Goal: Task Accomplishment & Management: Manage account settings

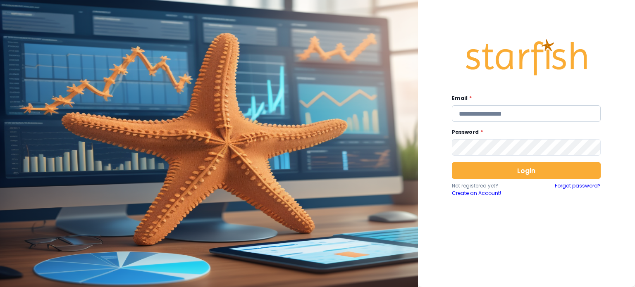
click at [501, 110] on input "email" at bounding box center [526, 113] width 149 height 17
type input "**********"
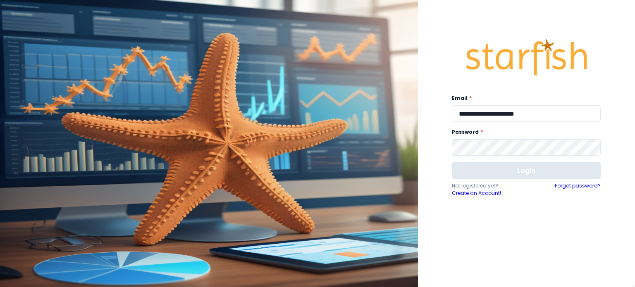
click at [512, 171] on button "Login" at bounding box center [526, 170] width 149 height 17
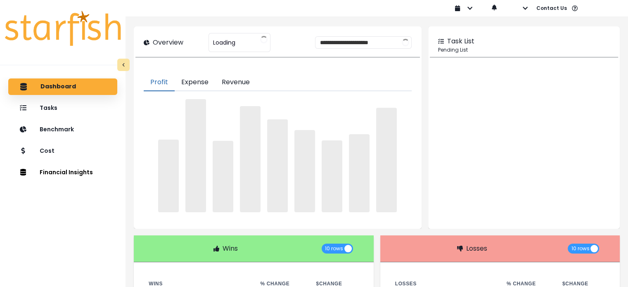
type input "**********"
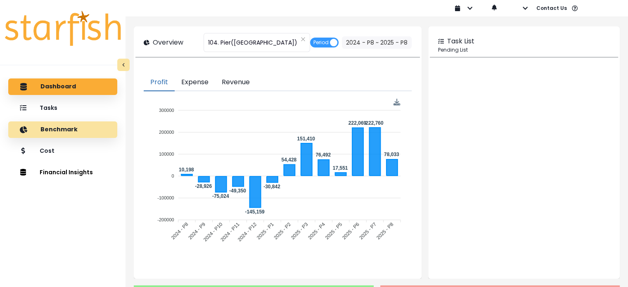
click at [45, 133] on div "Benchmark" at bounding box center [63, 129] width 96 height 17
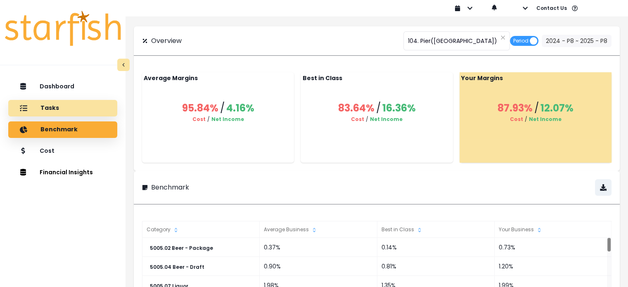
click at [42, 154] on p "Cost" at bounding box center [47, 150] width 15 height 7
click at [41, 105] on p "Tasks" at bounding box center [49, 108] width 19 height 7
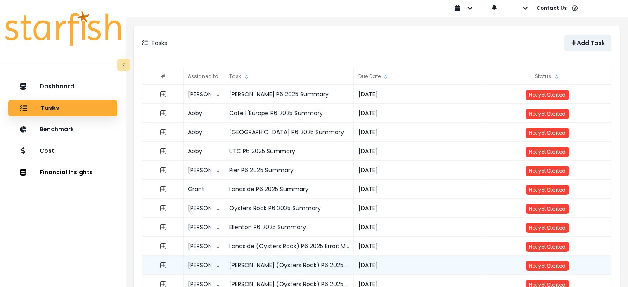
click at [337, 266] on div "[PERSON_NAME] (Oysters Rock) P6 2025 Error: Negative Insurance - Manager Medica…" at bounding box center [289, 265] width 129 height 19
click at [329, 256] on div "[PERSON_NAME] (Oysters Rock) P6 2025 Error: Negative Insurance - Manager Medica…" at bounding box center [289, 265] width 129 height 19
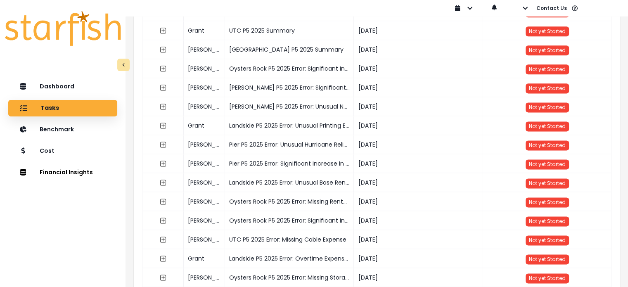
scroll to position [1122, 0]
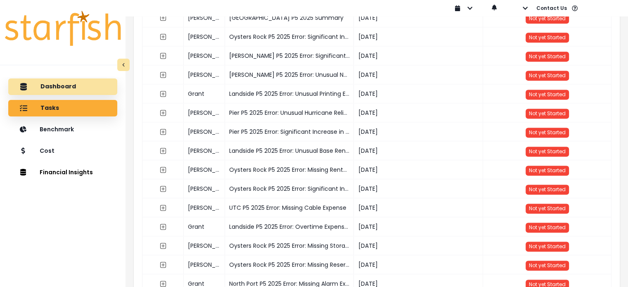
click at [56, 80] on div "Dashboard" at bounding box center [63, 86] width 96 height 17
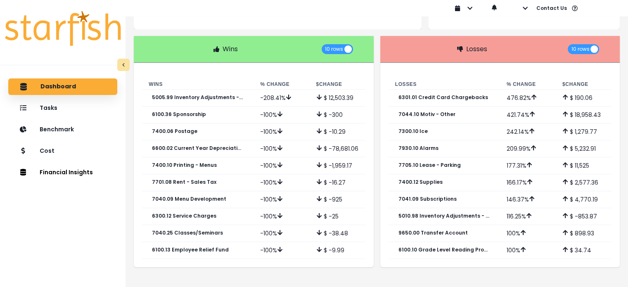
scroll to position [0, 0]
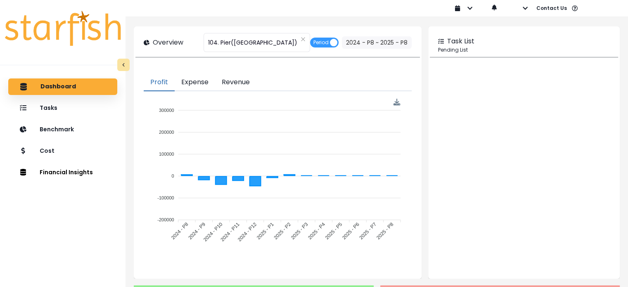
click at [65, 86] on p "Dashboard" at bounding box center [58, 86] width 36 height 7
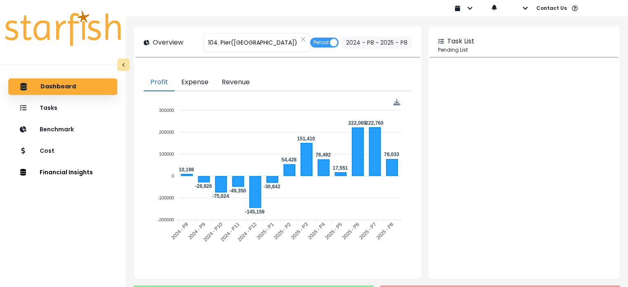
click at [183, 84] on button "Expense" at bounding box center [195, 82] width 40 height 17
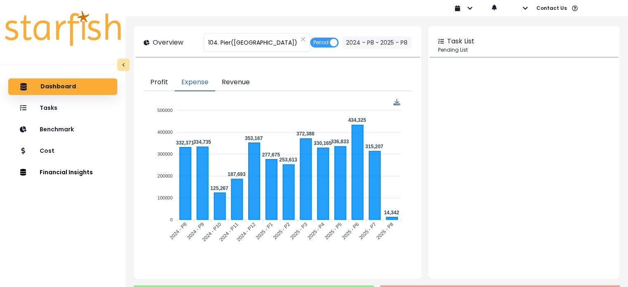
click at [227, 84] on button "Revenue" at bounding box center [235, 82] width 41 height 17
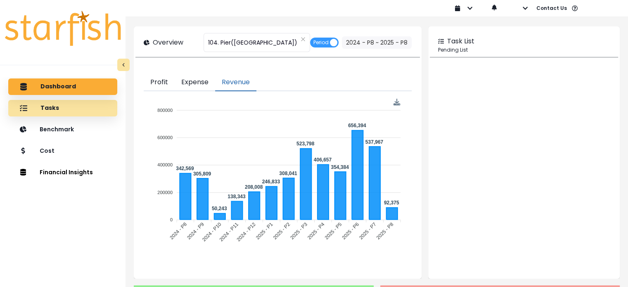
click at [69, 107] on div "Tasks" at bounding box center [63, 108] width 96 height 17
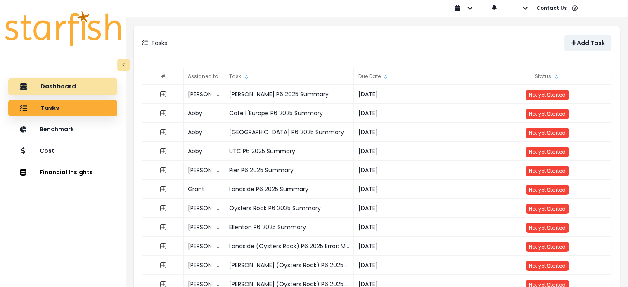
click at [48, 87] on p "Dashboard" at bounding box center [58, 86] width 36 height 7
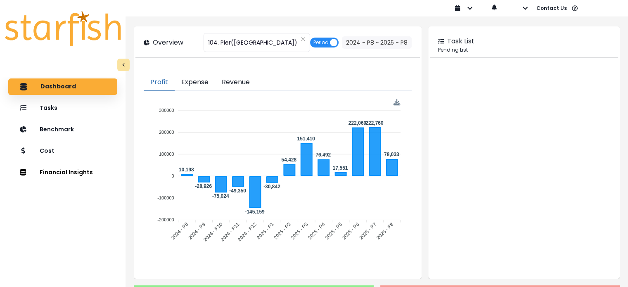
click at [314, 44] on span "Period" at bounding box center [321, 43] width 15 height 10
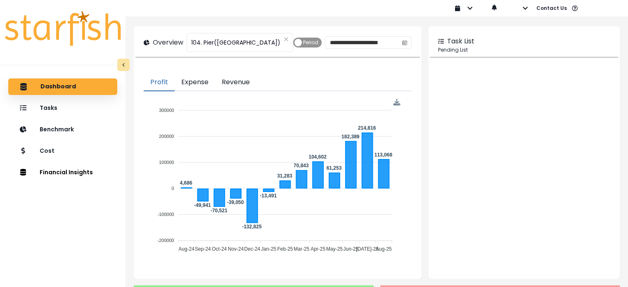
click at [314, 44] on span "Period" at bounding box center [310, 43] width 15 height 10
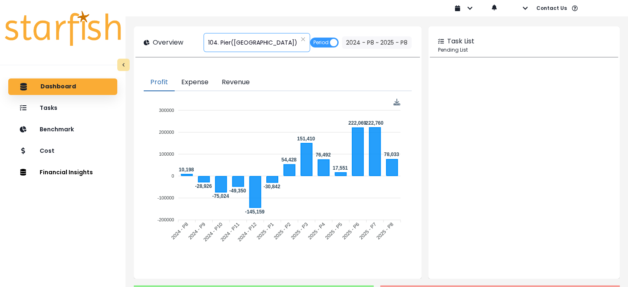
click at [233, 41] on span "104. Pier([GEOGRAPHIC_DATA])" at bounding box center [252, 42] width 89 height 17
click at [337, 100] on foreignobject at bounding box center [277, 177] width 254 height 158
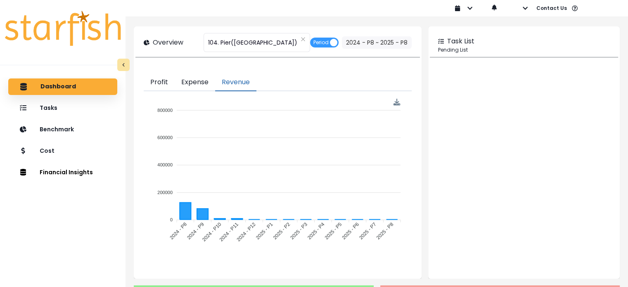
click at [223, 84] on button "Revenue" at bounding box center [235, 82] width 41 height 17
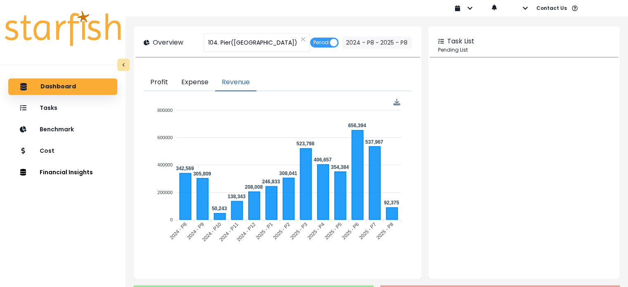
click at [162, 85] on button "Profit" at bounding box center [159, 82] width 31 height 17
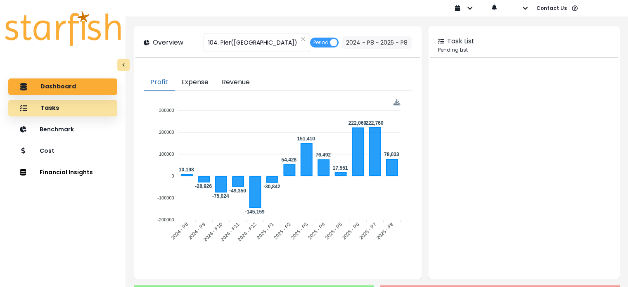
click at [59, 112] on div "Tasks" at bounding box center [63, 108] width 96 height 17
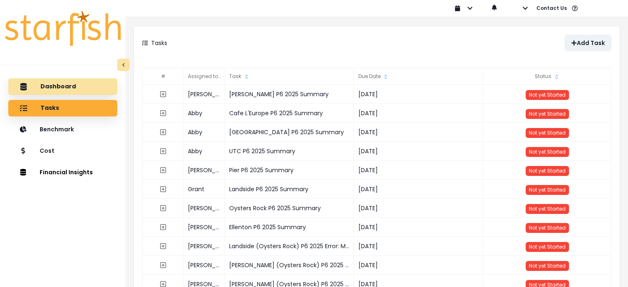
click at [48, 80] on div "Dashboard" at bounding box center [63, 86] width 96 height 17
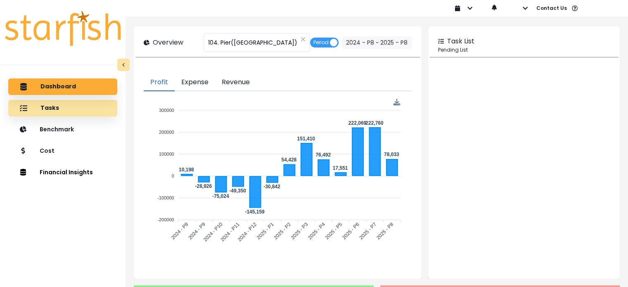
click at [39, 100] on div "Tasks" at bounding box center [63, 108] width 96 height 17
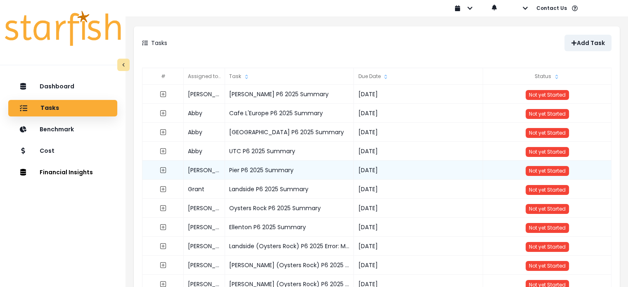
click at [269, 170] on div "Pier P6 2025 Summary" at bounding box center [289, 170] width 129 height 19
click at [164, 169] on icon "expand outline" at bounding box center [163, 170] width 7 height 7
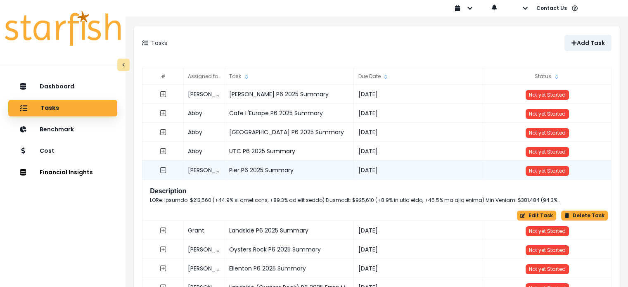
click at [368, 206] on div "Description" at bounding box center [377, 196] width 461 height 24
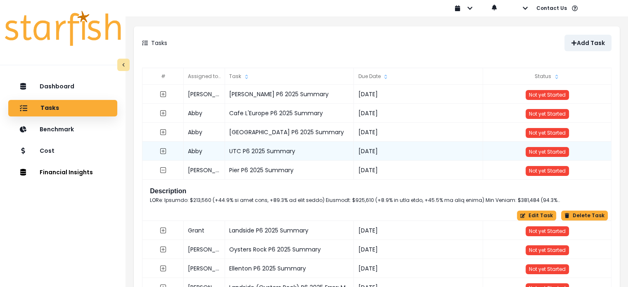
click at [261, 152] on div "UTC P6 2025 Summary" at bounding box center [289, 151] width 129 height 19
click at [162, 152] on icon "expand outline" at bounding box center [163, 151] width 7 height 7
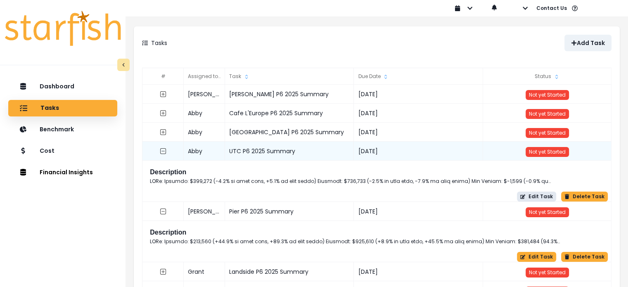
click at [545, 198] on button "Edit Task" at bounding box center [536, 197] width 39 height 10
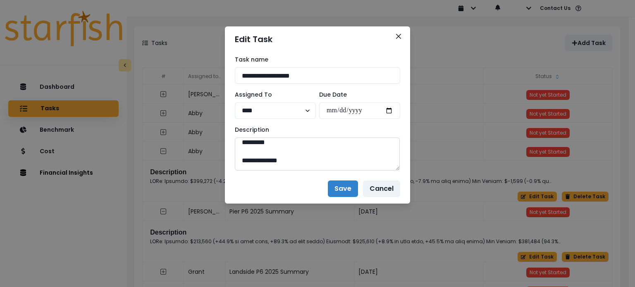
scroll to position [221, 0]
click at [398, 34] on icon "Close" at bounding box center [398, 36] width 5 height 5
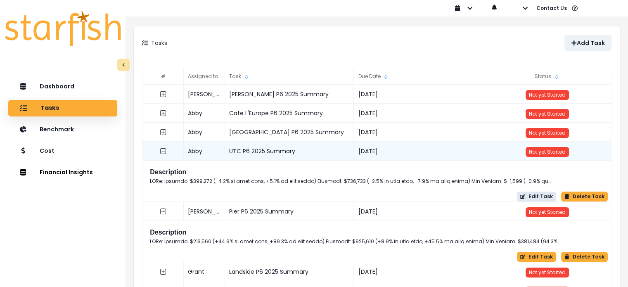
click at [549, 200] on button "Edit Task" at bounding box center [536, 197] width 39 height 10
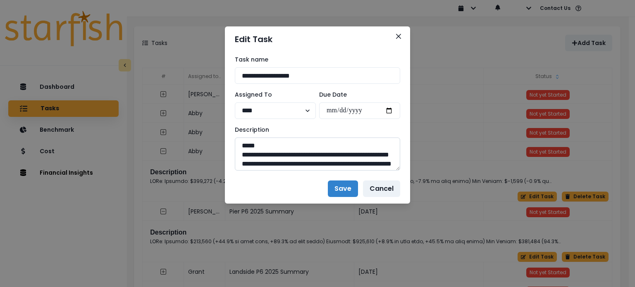
click at [396, 169] on textarea at bounding box center [317, 154] width 165 height 33
drag, startPoint x: 396, startPoint y: 169, endPoint x: 407, endPoint y: 172, distance: 11.9
click at [407, 172] on div "**********" at bounding box center [317, 113] width 185 height 122
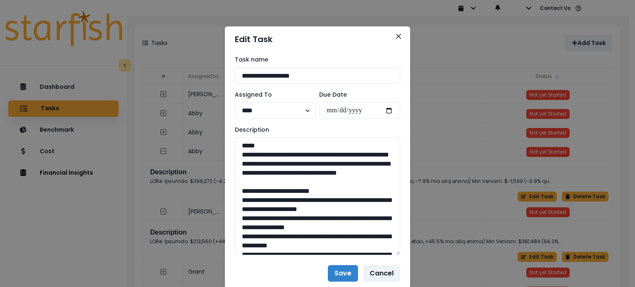
drag, startPoint x: 396, startPoint y: 170, endPoint x: 415, endPoint y: 256, distance: 87.6
click at [415, 256] on div "**********" at bounding box center [317, 143] width 635 height 287
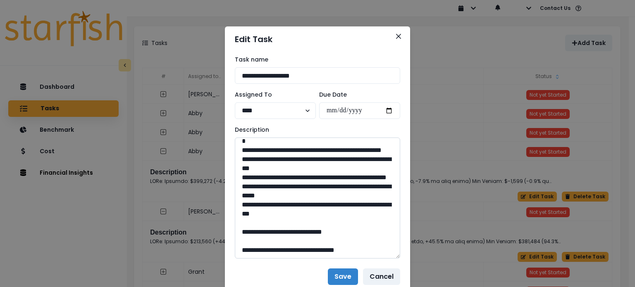
scroll to position [948, 0]
click at [398, 38] on button "Close" at bounding box center [398, 36] width 13 height 13
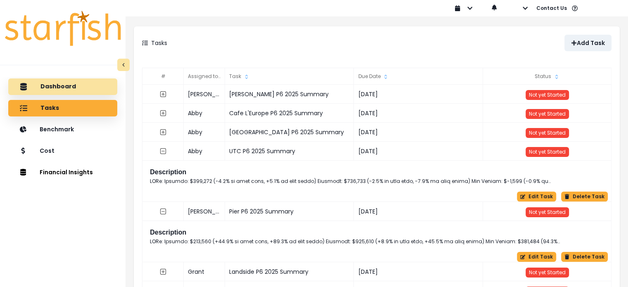
click at [57, 94] on div "Dashboard" at bounding box center [63, 86] width 96 height 17
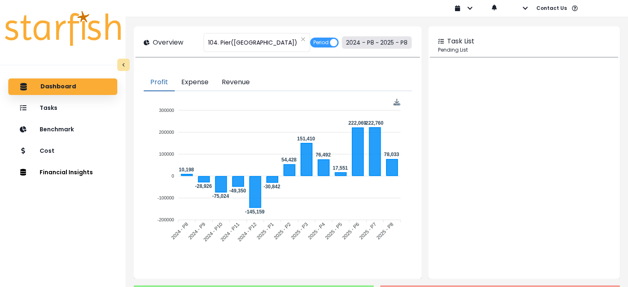
click at [351, 43] on button "2024 - P8 ~ 2025 - P8" at bounding box center [377, 42] width 70 height 12
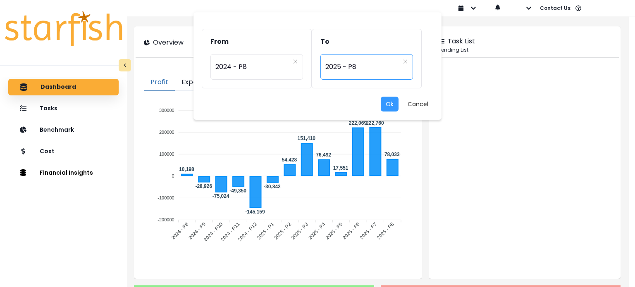
click at [340, 57] on div "********* 2025 - P8" at bounding box center [366, 67] width 93 height 26
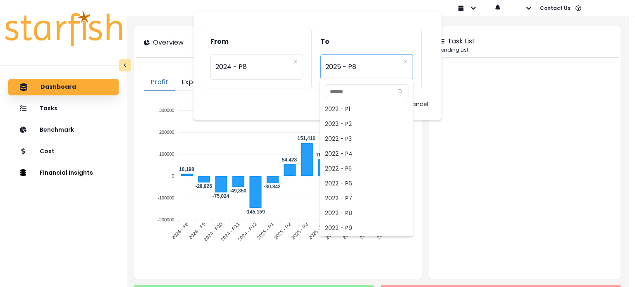
scroll to position [521, 0]
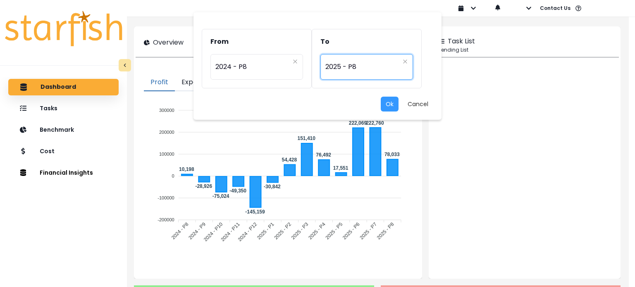
click at [169, 203] on div "From ********* 2024 - P8 To ********* 2025 - P8 Ok Cancel 2022 - P1 2022 - P2 2…" at bounding box center [317, 143] width 635 height 287
click at [396, 110] on button "Ok" at bounding box center [389, 104] width 18 height 15
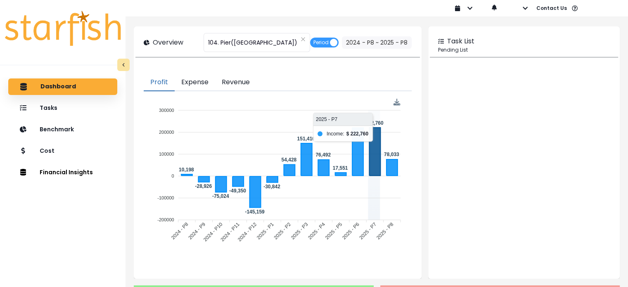
click at [377, 174] on icon at bounding box center [375, 152] width 11 height 48
click at [375, 166] on icon at bounding box center [375, 152] width 11 height 48
click at [376, 121] on foreignobject at bounding box center [277, 177] width 254 height 158
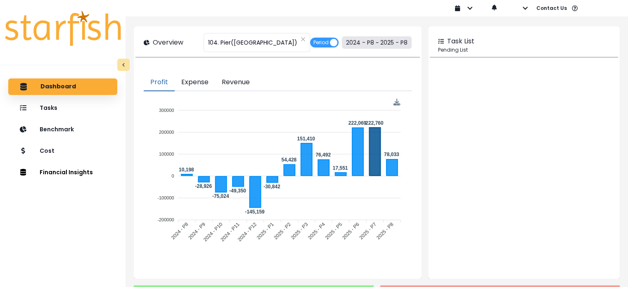
click at [367, 42] on button "2024 - P8 ~ 2025 - P8" at bounding box center [377, 42] width 70 height 12
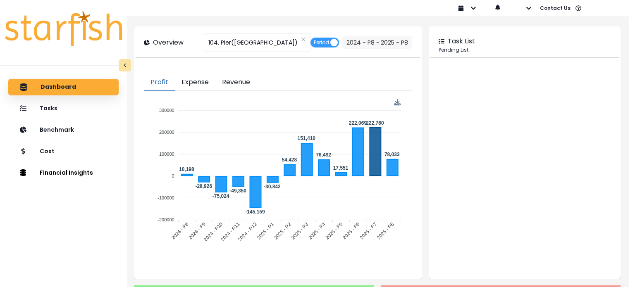
click at [358, 65] on span "2025 - P8" at bounding box center [362, 66] width 74 height 19
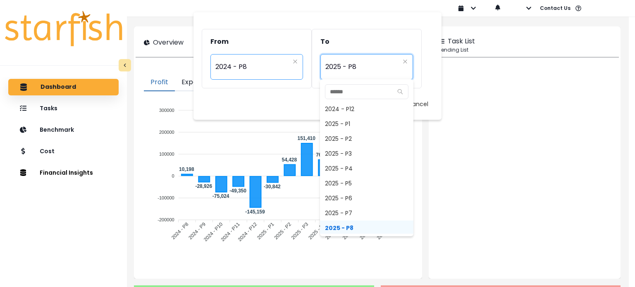
click at [266, 68] on span "2024 - P8" at bounding box center [252, 66] width 74 height 19
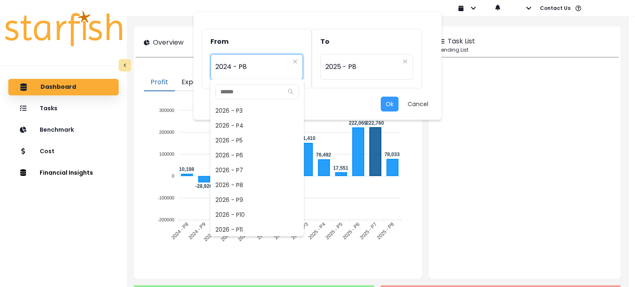
scroll to position [742, 0]
click at [259, 187] on span "2026 - P8" at bounding box center [256, 185] width 93 height 15
type input "*********"
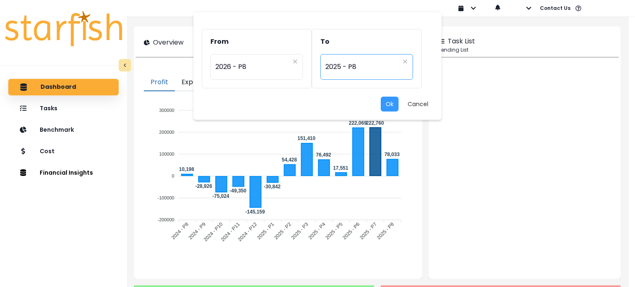
click at [364, 72] on span "2025 - P8" at bounding box center [362, 66] width 74 height 19
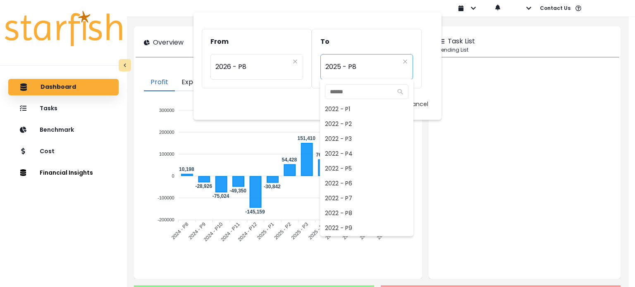
scroll to position [521, 0]
click at [372, 215] on span "2025 - P7" at bounding box center [366, 213] width 93 height 15
type input "*********"
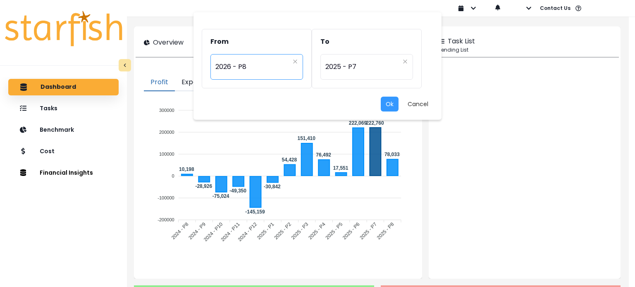
click at [245, 64] on span "2026 - P8" at bounding box center [252, 66] width 74 height 19
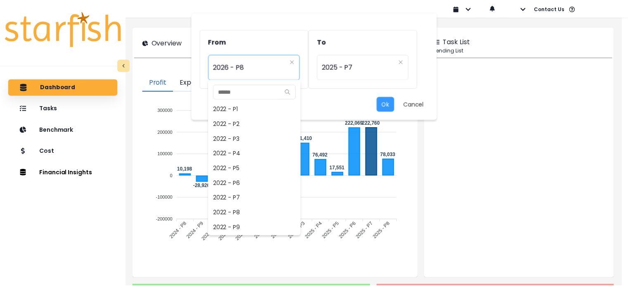
scroll to position [699, 0]
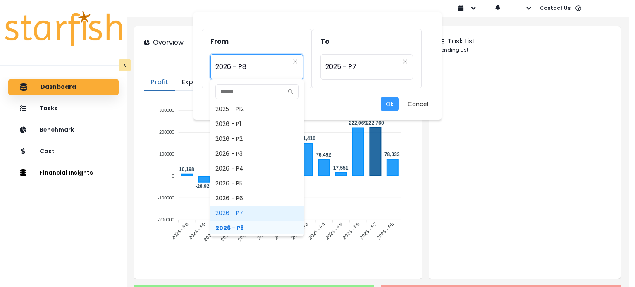
click at [263, 207] on span "2026 - P7" at bounding box center [256, 213] width 93 height 15
type input "*********"
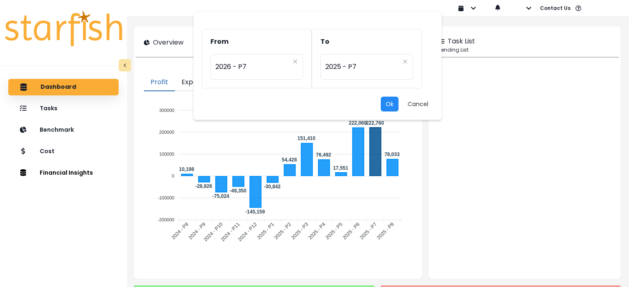
click at [387, 107] on button "Ok" at bounding box center [389, 104] width 18 height 15
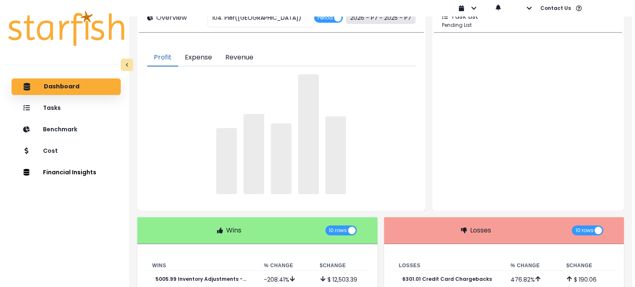
scroll to position [0, 0]
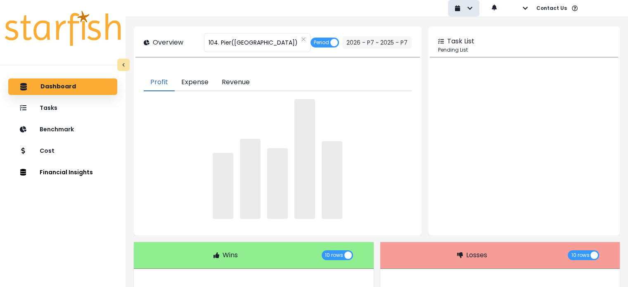
click at [460, 11] on icon "button" at bounding box center [458, 8] width 6 height 6
click at [520, 11] on button "button" at bounding box center [518, 8] width 19 height 17
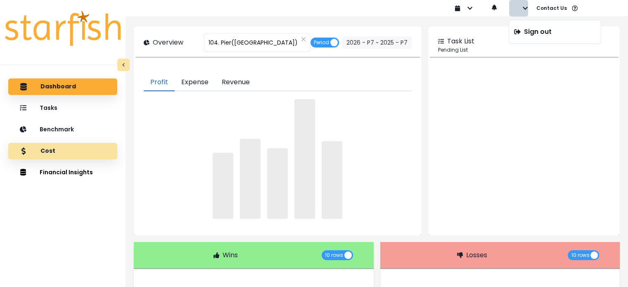
click at [71, 147] on div "Cost" at bounding box center [63, 151] width 96 height 17
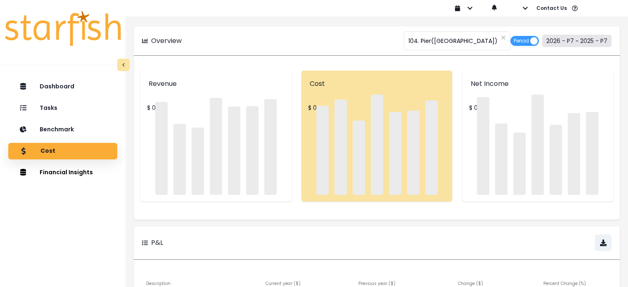
click at [560, 46] on button "2026 - P7 ~ 2025 - P7" at bounding box center [576, 41] width 69 height 12
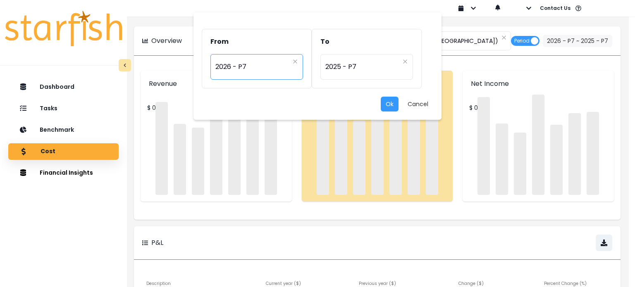
click at [285, 77] on div "********* 2026 - P7" at bounding box center [256, 67] width 93 height 26
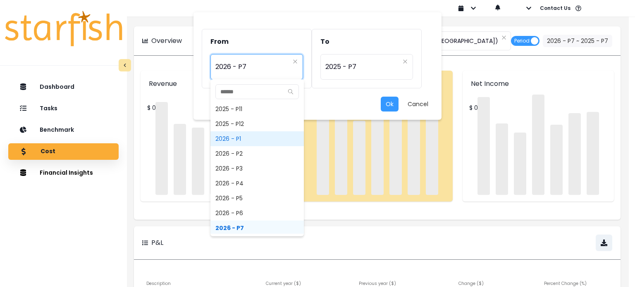
scroll to position [618, 0]
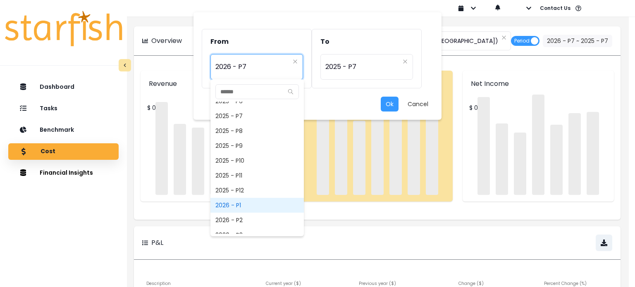
click at [254, 132] on span "2025 - P8" at bounding box center [256, 131] width 93 height 15
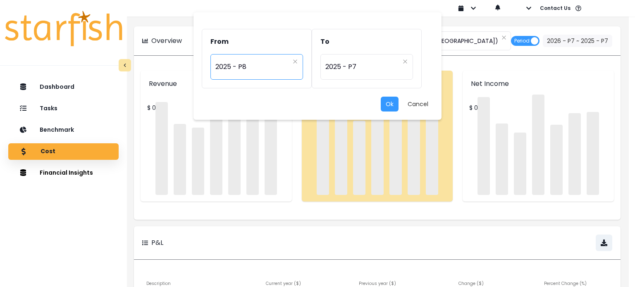
click at [255, 75] on span "2025 - P8" at bounding box center [252, 66] width 74 height 19
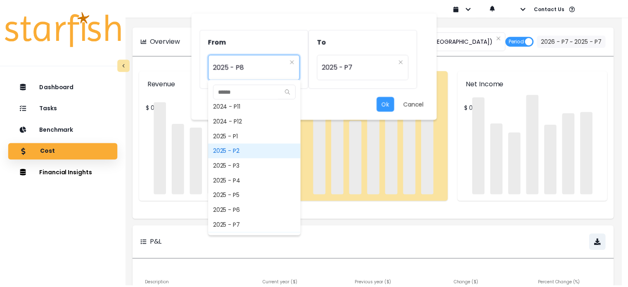
scroll to position [512, 0]
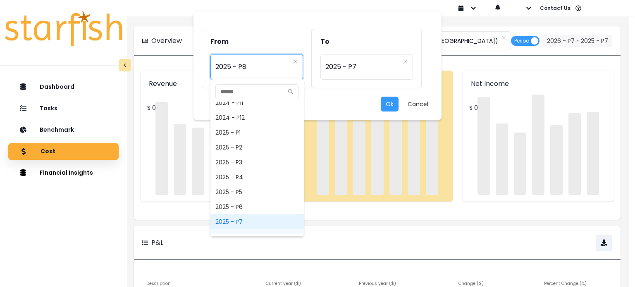
click at [248, 223] on span "2025 - P7" at bounding box center [256, 221] width 93 height 15
type input "*********"
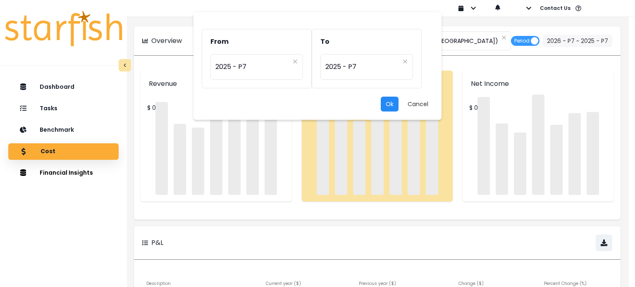
click at [387, 107] on button "Ok" at bounding box center [389, 104] width 18 height 15
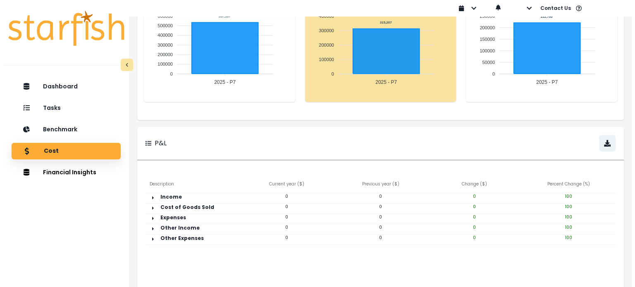
scroll to position [0, 0]
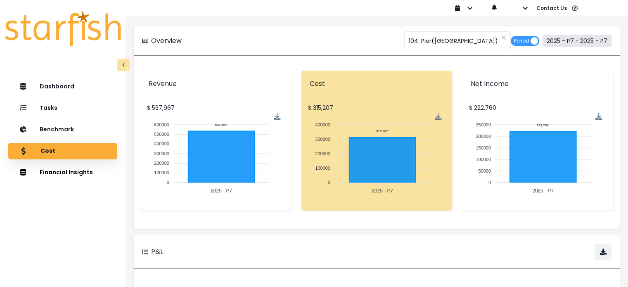
click at [563, 43] on button "2025 - P7 ~ 2025 - P7" at bounding box center [577, 41] width 69 height 12
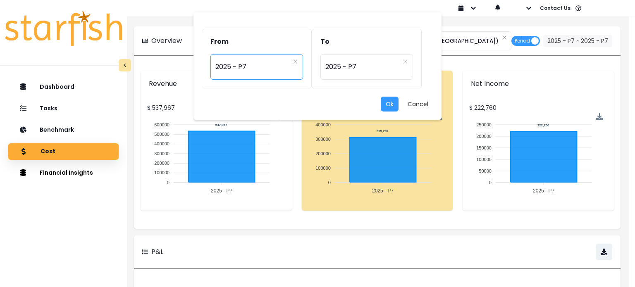
click at [259, 76] on div "********* 2025 - P7" at bounding box center [256, 67] width 93 height 26
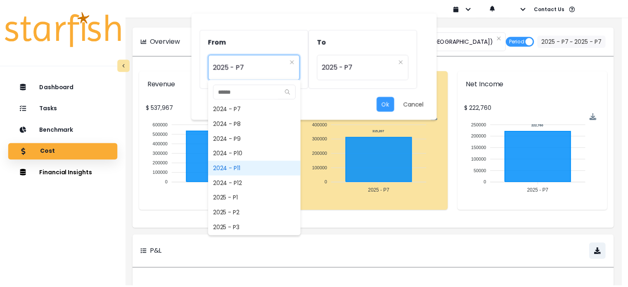
scroll to position [446, 0]
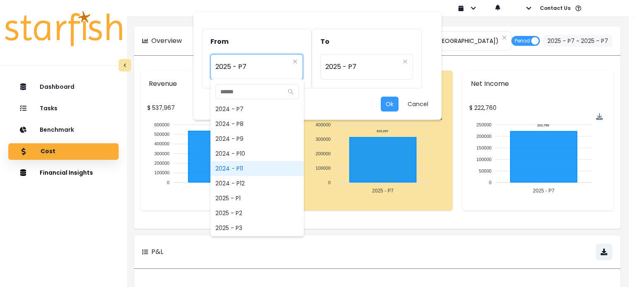
click at [260, 116] on span "2024 - P7" at bounding box center [256, 109] width 93 height 15
type input "*********"
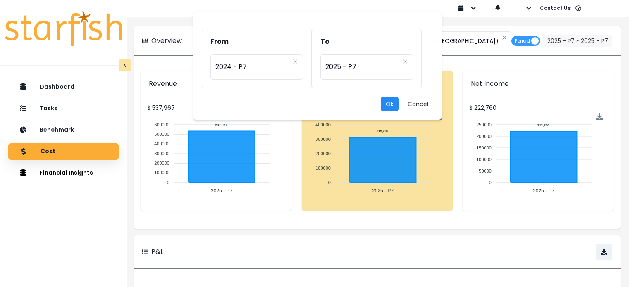
click at [388, 107] on button "Ok" at bounding box center [389, 104] width 18 height 15
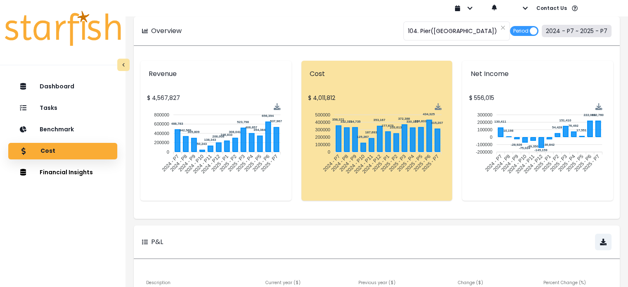
scroll to position [0, 0]
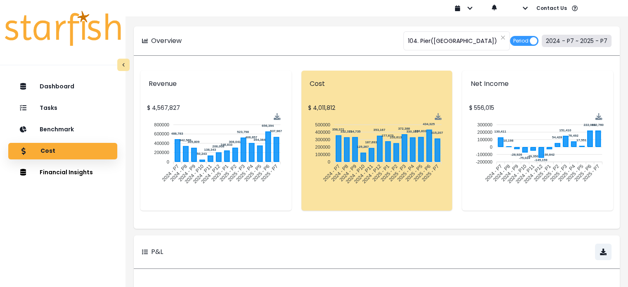
click at [576, 46] on button "2024 - P7 ~ 2025 - P7" at bounding box center [577, 41] width 70 height 12
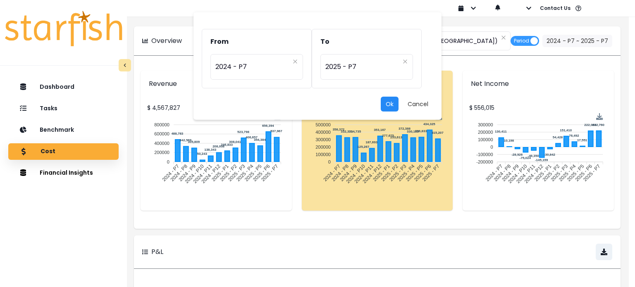
click at [386, 105] on button "Ok" at bounding box center [389, 104] width 18 height 15
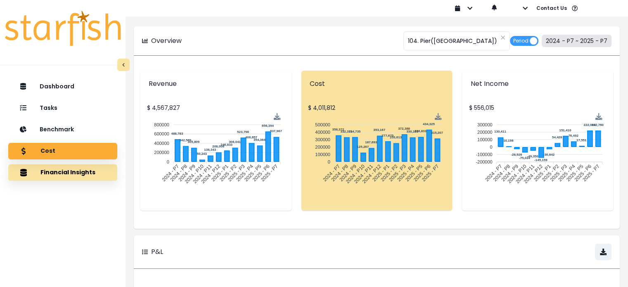
click at [60, 177] on button "Financial Insights" at bounding box center [62, 172] width 109 height 17
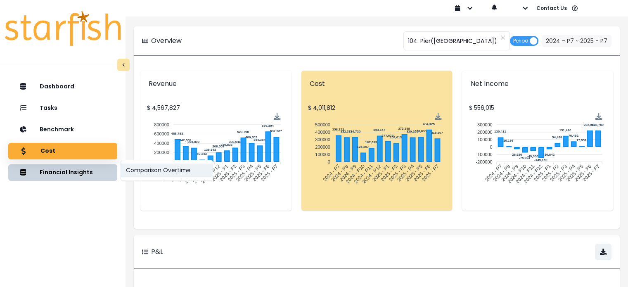
click at [154, 172] on button "Comparison Overtime" at bounding box center [167, 171] width 92 height 14
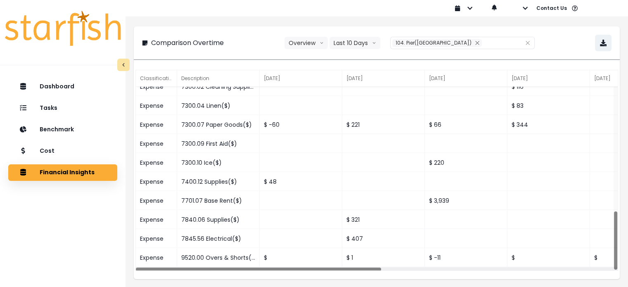
scroll to position [12, 0]
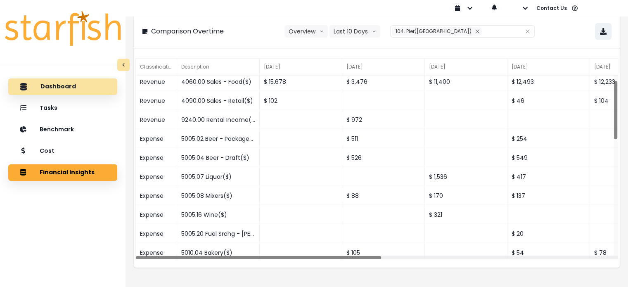
click at [53, 85] on p "Dashboard" at bounding box center [58, 86] width 36 height 7
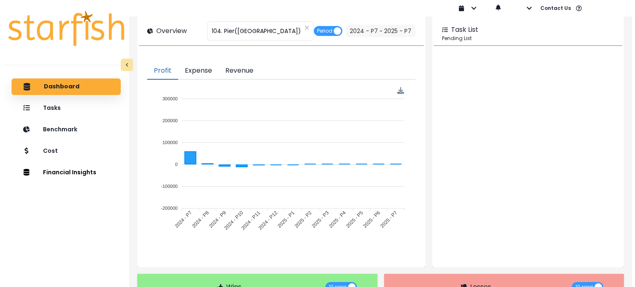
scroll to position [0, 0]
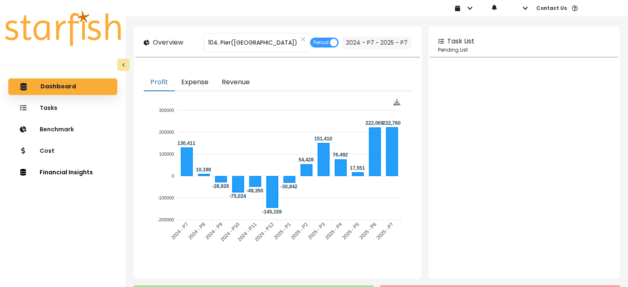
click at [200, 78] on button "Expense" at bounding box center [195, 82] width 40 height 17
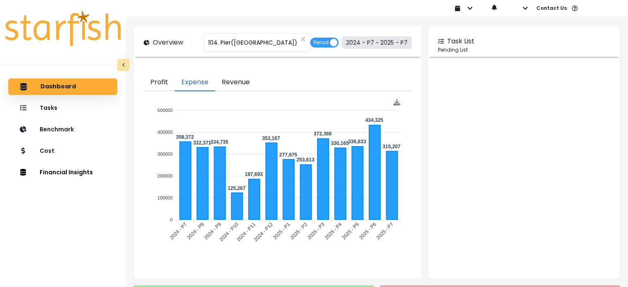
click at [351, 46] on button "2024 - P7 ~ 2025 - P7" at bounding box center [377, 42] width 70 height 12
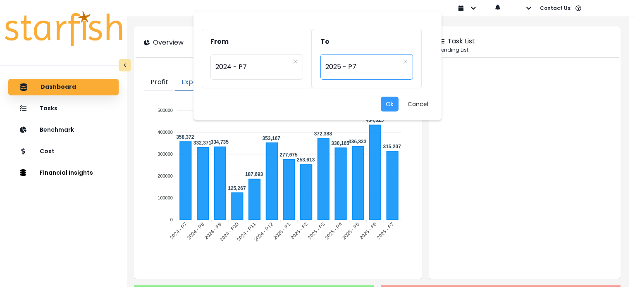
click at [348, 72] on span "2025 - P7" at bounding box center [362, 66] width 74 height 19
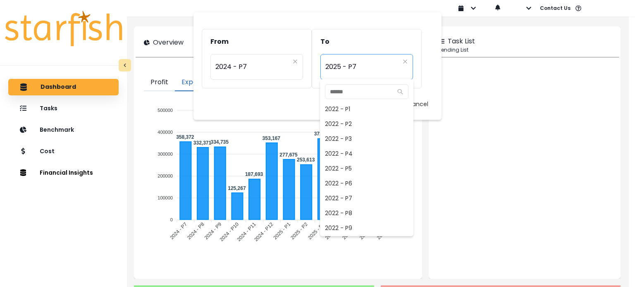
scroll to position [506, 0]
click at [276, 73] on span "2024 - P7" at bounding box center [252, 66] width 74 height 19
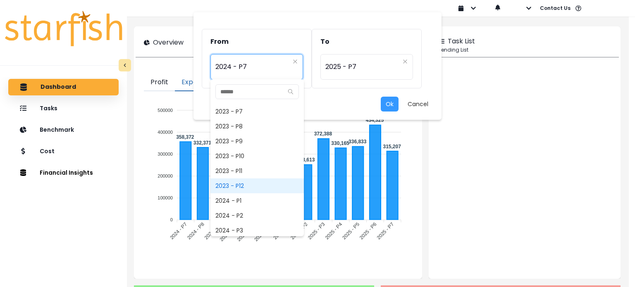
scroll to position [264, 0]
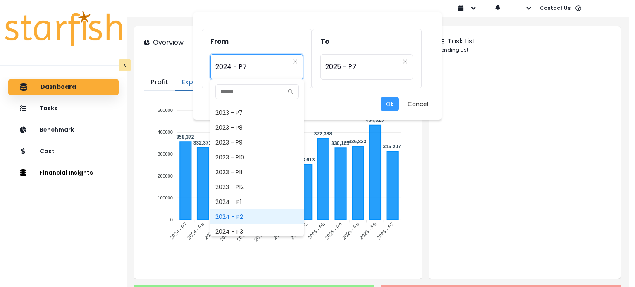
drag, startPoint x: 256, startPoint y: 202, endPoint x: 253, endPoint y: 210, distance: 8.5
click at [253, 210] on div "2022 - P1 2022 - P2 2022 - P3 2022 - P4 2022 - P5 2022 - P6 2022 - P7 2022 - P8…" at bounding box center [256, 168] width 93 height 132
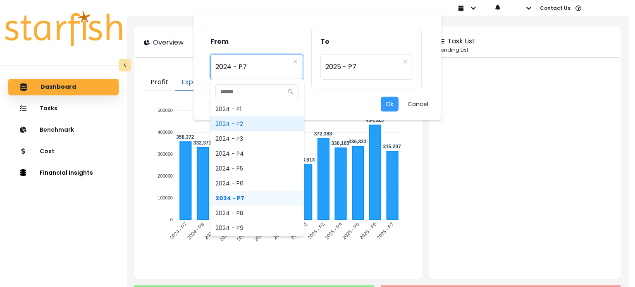
scroll to position [357, 0]
click at [253, 201] on span "2024 - P7" at bounding box center [256, 198] width 93 height 15
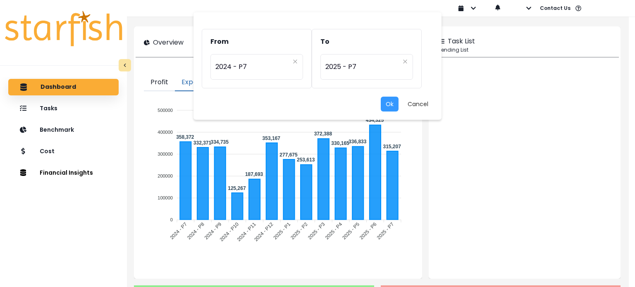
click at [487, 195] on div "From ********* 2024 - P7 To ********* 2025 - P7 Ok Cancel" at bounding box center [317, 143] width 635 height 287
click at [17, 83] on div "From ********* 2024 - P7 To ********* 2025 - P7 Ok Cancel" at bounding box center [317, 143] width 635 height 287
click at [21, 84] on div "From ********* 2024 - P7 To ********* 2025 - P7 Ok Cancel" at bounding box center [317, 143] width 635 height 287
click at [424, 106] on button "Cancel" at bounding box center [417, 104] width 31 height 15
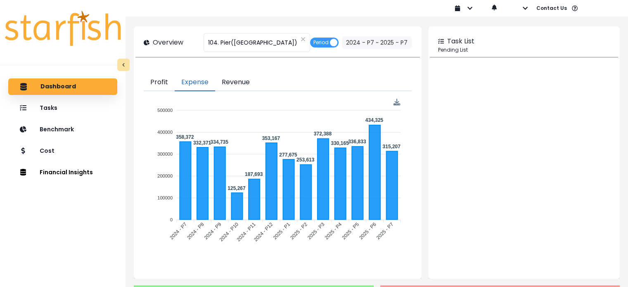
click at [80, 85] on div "Dashboard" at bounding box center [63, 86] width 96 height 17
click at [301, 40] on icon "close" at bounding box center [303, 39] width 5 height 5
click at [327, 43] on span "Period" at bounding box center [321, 43] width 15 height 10
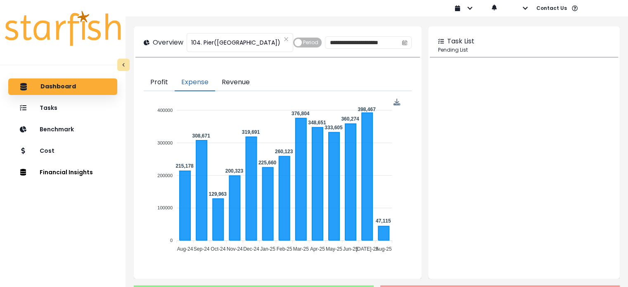
click at [313, 44] on span "Period" at bounding box center [310, 43] width 15 height 10
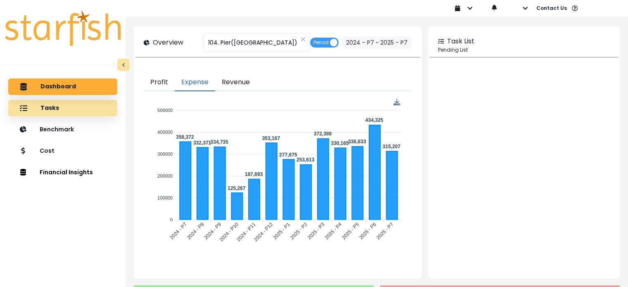
click at [48, 114] on div "Tasks" at bounding box center [63, 108] width 96 height 17
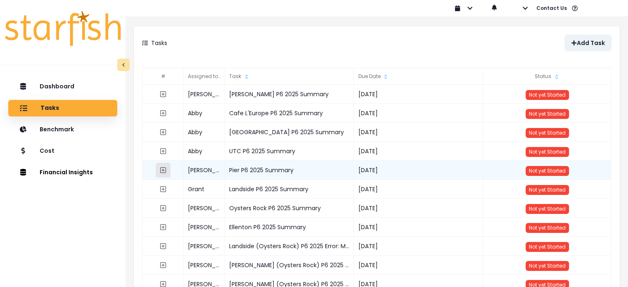
click at [162, 170] on icon "expand outline" at bounding box center [163, 170] width 3 height 3
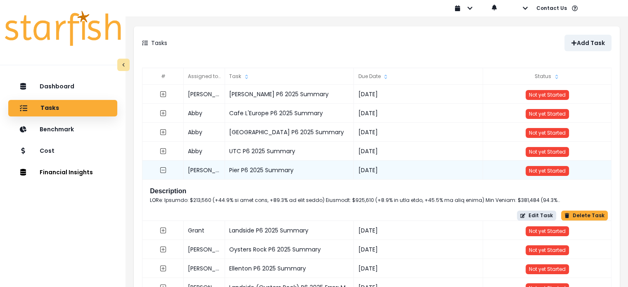
click at [550, 216] on button "Edit Task" at bounding box center [536, 216] width 39 height 10
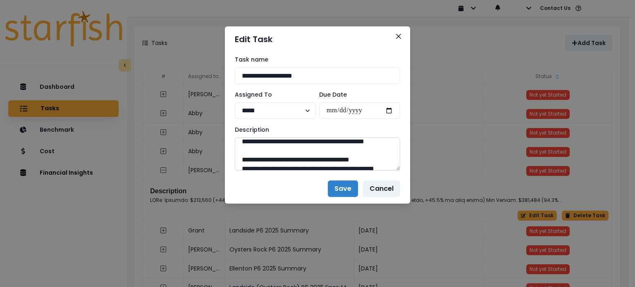
scroll to position [415, 0]
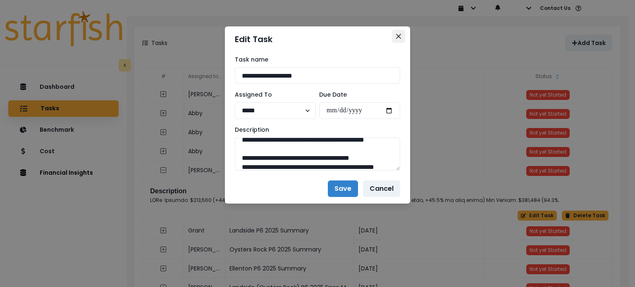
click at [398, 32] on button "Close" at bounding box center [398, 36] width 13 height 13
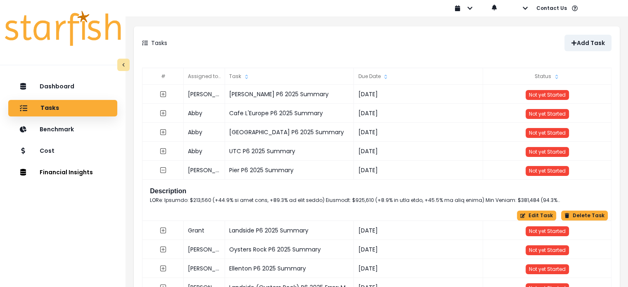
click at [144, 46] on div "Tasks" at bounding box center [259, 43] width 235 height 17
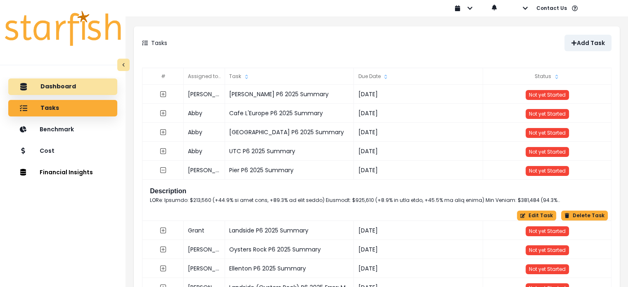
click at [40, 89] on p "Dashboard" at bounding box center [58, 86] width 36 height 7
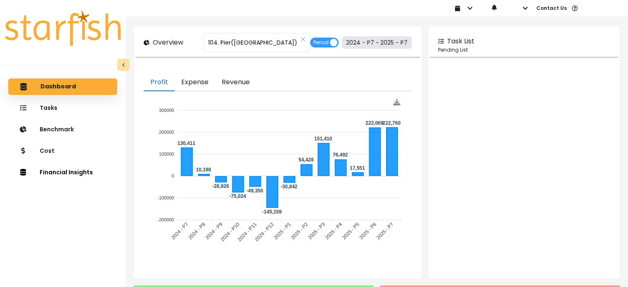
click at [369, 44] on button "2024 - P7 ~ 2025 - P7" at bounding box center [377, 42] width 70 height 12
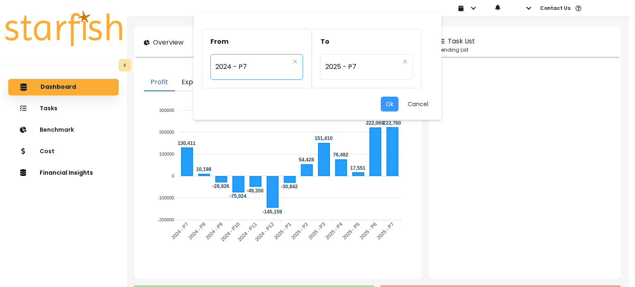
click at [271, 75] on span "2024 - P7" at bounding box center [252, 66] width 74 height 19
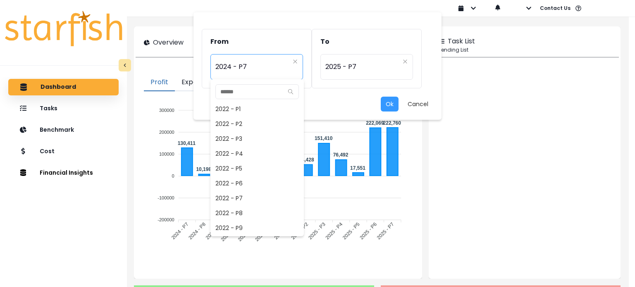
scroll to position [327, 0]
click at [259, 217] on span "2024 - P6" at bounding box center [256, 213] width 93 height 15
type input "*********"
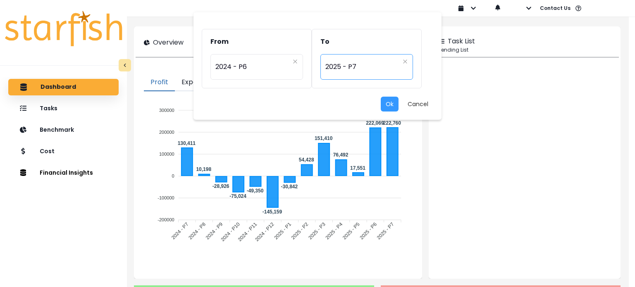
click at [371, 56] on div "********* 2025 - P7" at bounding box center [366, 67] width 93 height 26
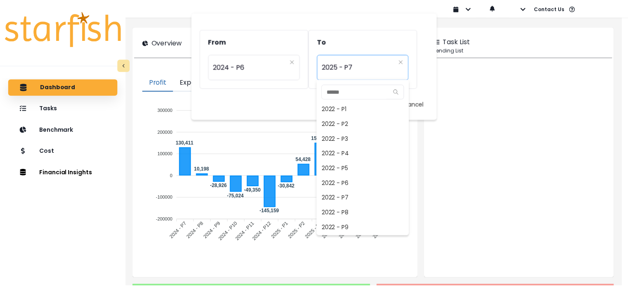
scroll to position [506, 0]
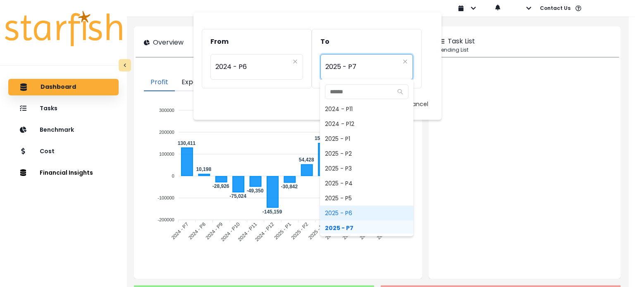
click at [341, 212] on span "2025 - P6" at bounding box center [366, 213] width 93 height 15
type input "*********"
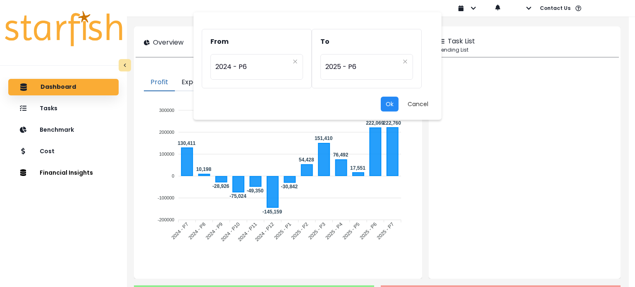
click at [390, 103] on button "Ok" at bounding box center [389, 104] width 18 height 15
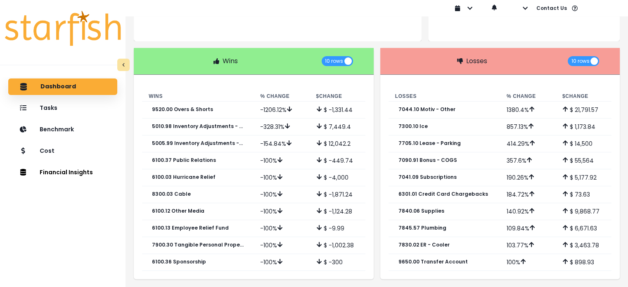
scroll to position [248, 0]
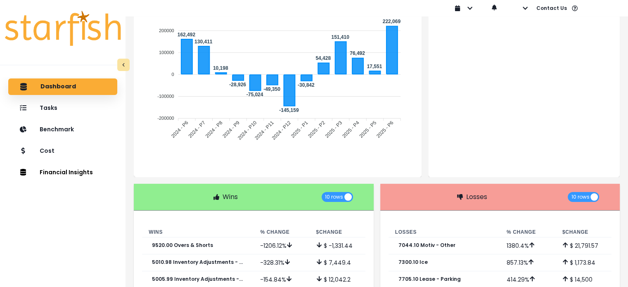
click at [425, 235] on th "Losses" at bounding box center [445, 232] width 112 height 10
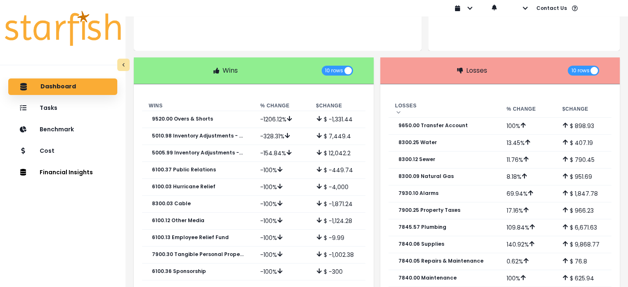
scroll to position [232, 0]
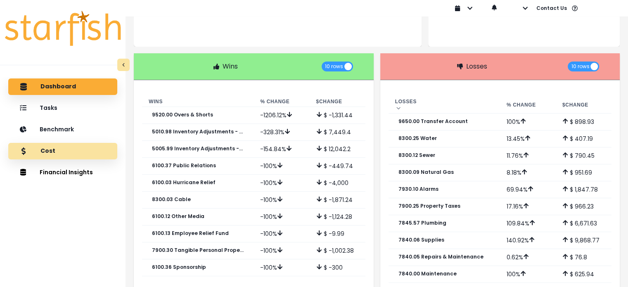
click at [74, 157] on div "Cost" at bounding box center [63, 151] width 96 height 17
click at [50, 89] on p "Dashboard" at bounding box center [58, 86] width 36 height 7
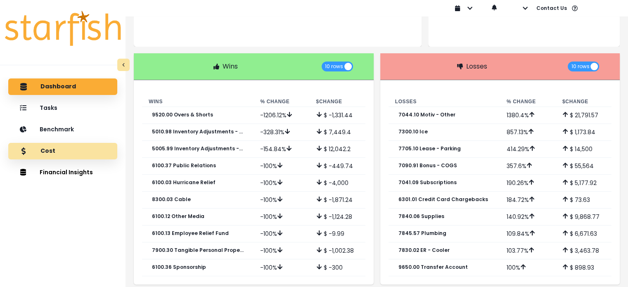
click at [75, 149] on div "Cost" at bounding box center [63, 151] width 96 height 17
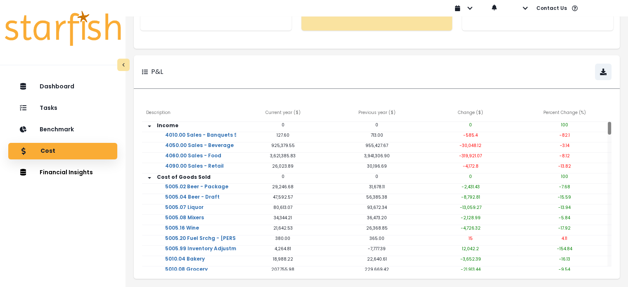
scroll to position [0, 0]
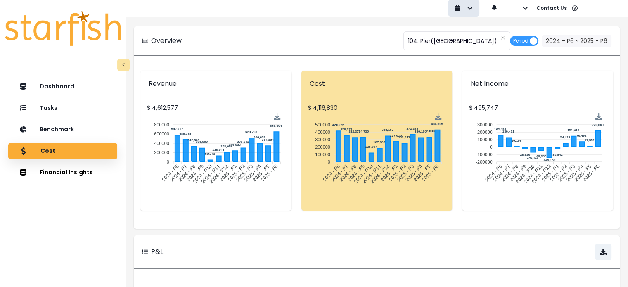
click at [48, 165] on button "Financial Insights" at bounding box center [62, 172] width 109 height 17
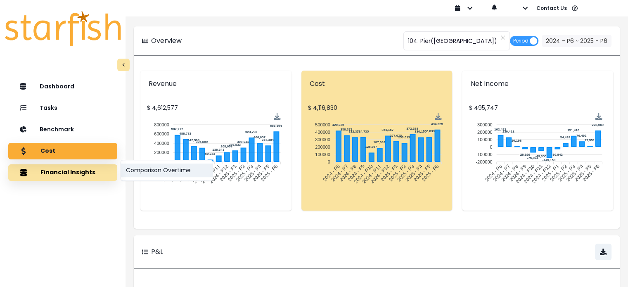
click at [145, 171] on button "Comparison Overtime" at bounding box center [167, 171] width 92 height 14
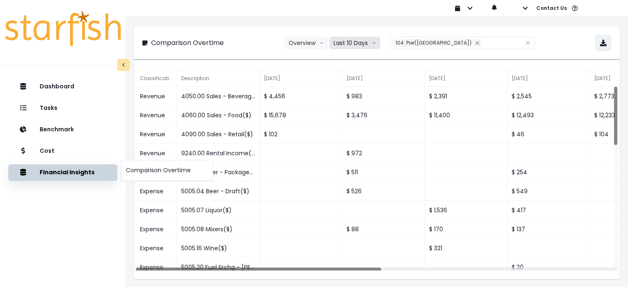
click at [362, 38] on button "Last 10 Days" at bounding box center [355, 43] width 51 height 12
